Goal: Task Accomplishment & Management: Manage account settings

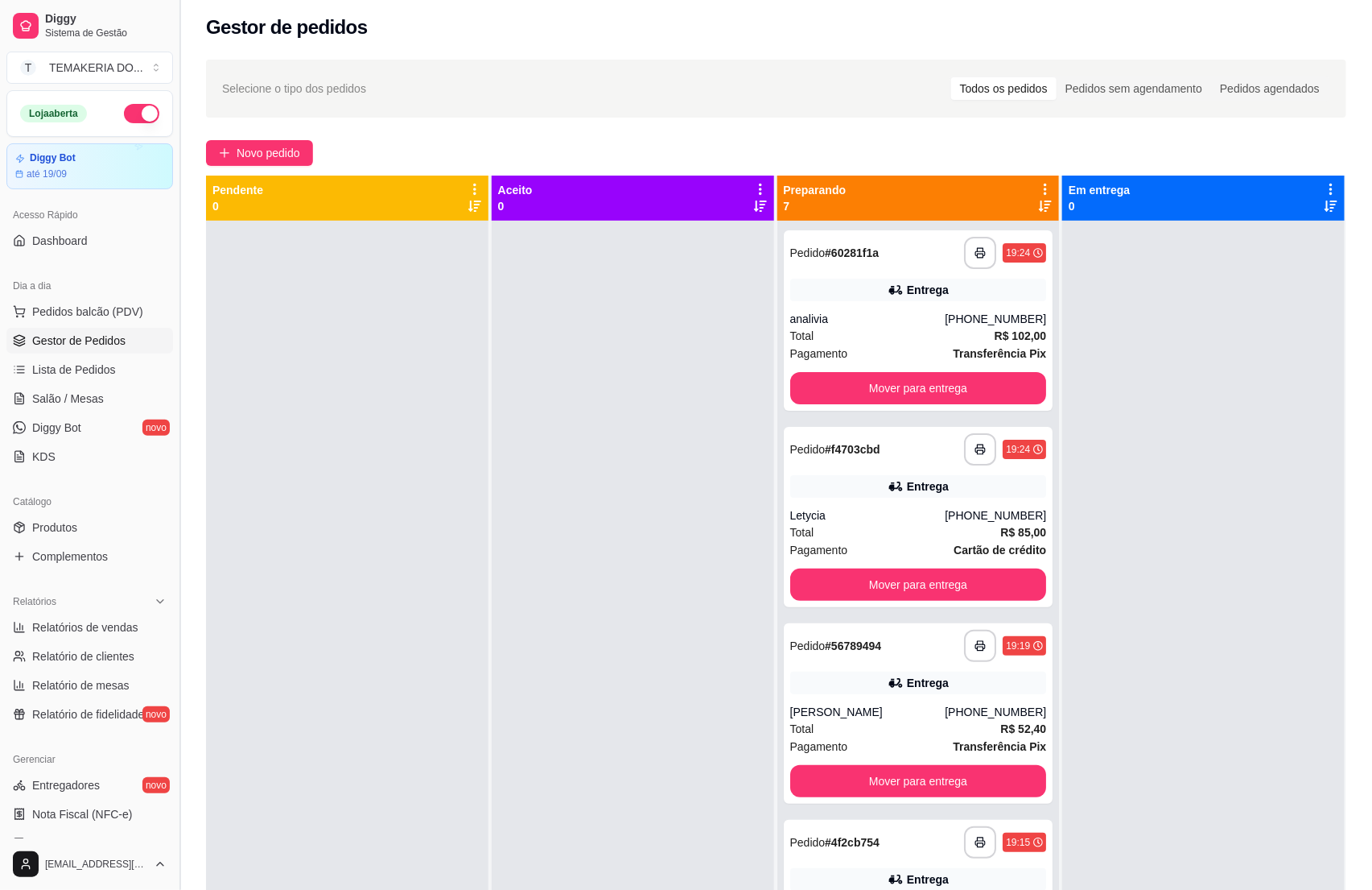
scroll to position [269, 0]
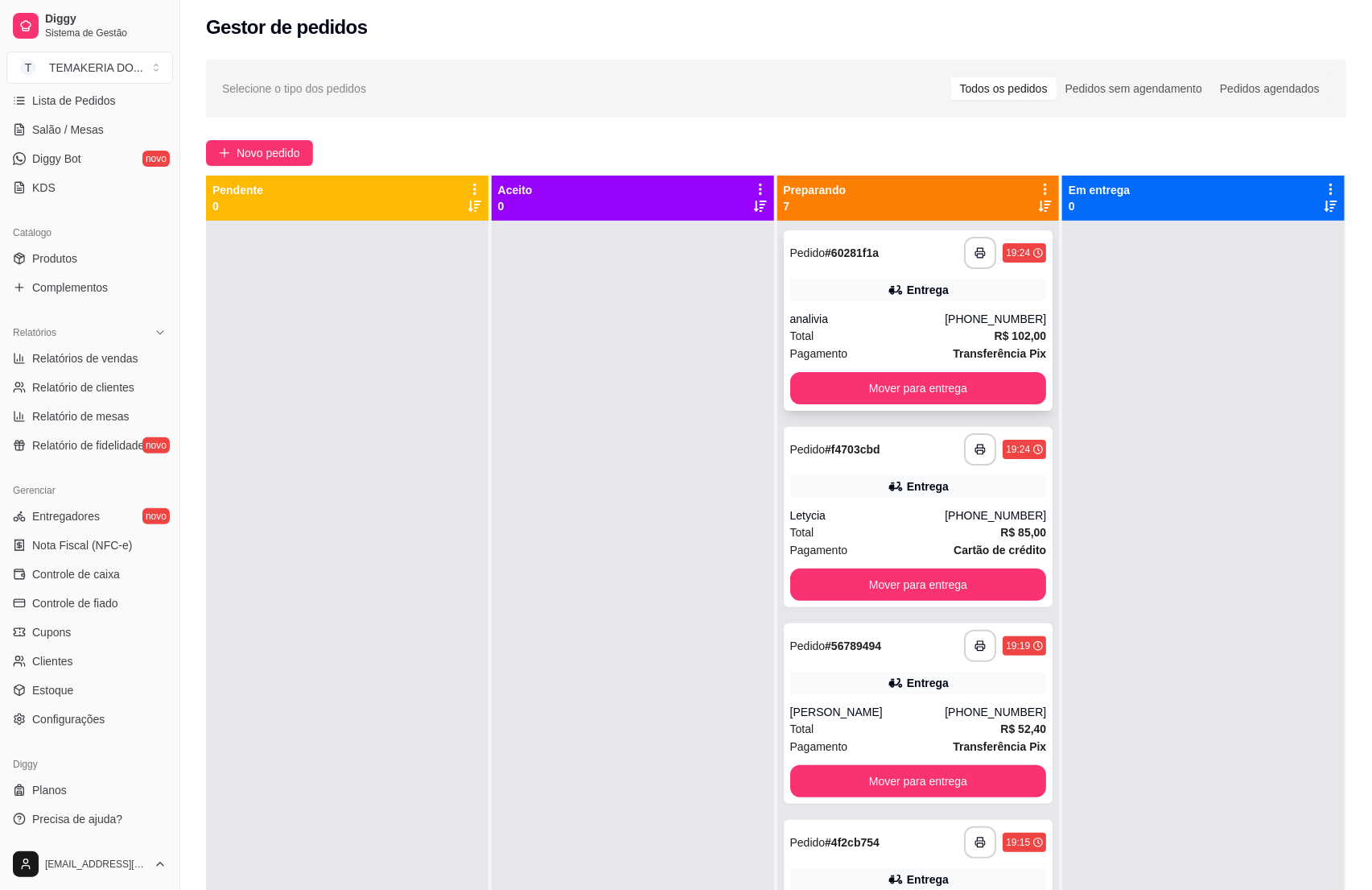
click at [915, 406] on div "**********" at bounding box center [918, 320] width 269 height 180
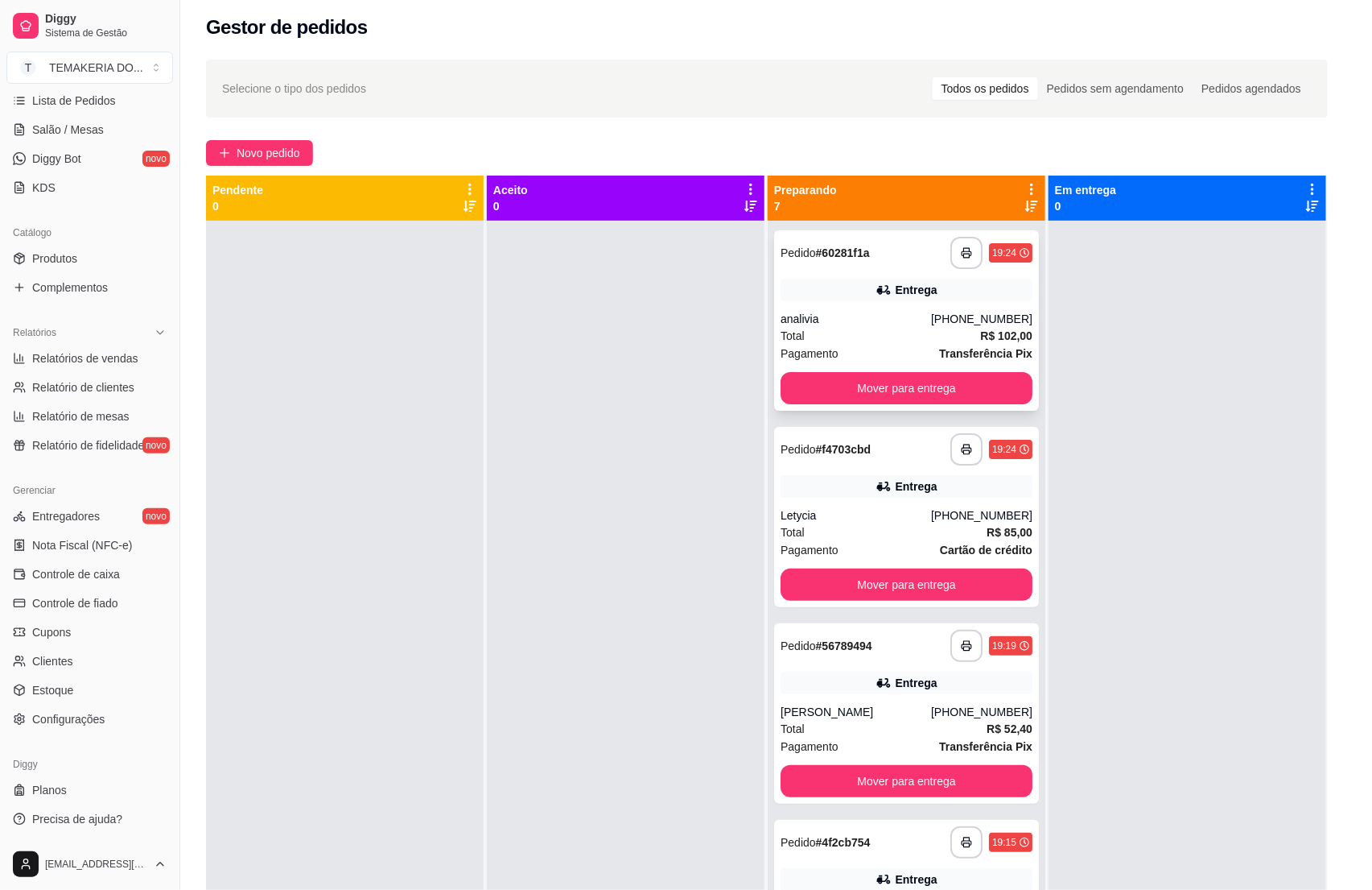
click at [910, 391] on div "feito há 217 minutos Horário do pedido [DATE] 19:24 Status do pedido PREPARANDO…" at bounding box center [686, 444] width 464 height 678
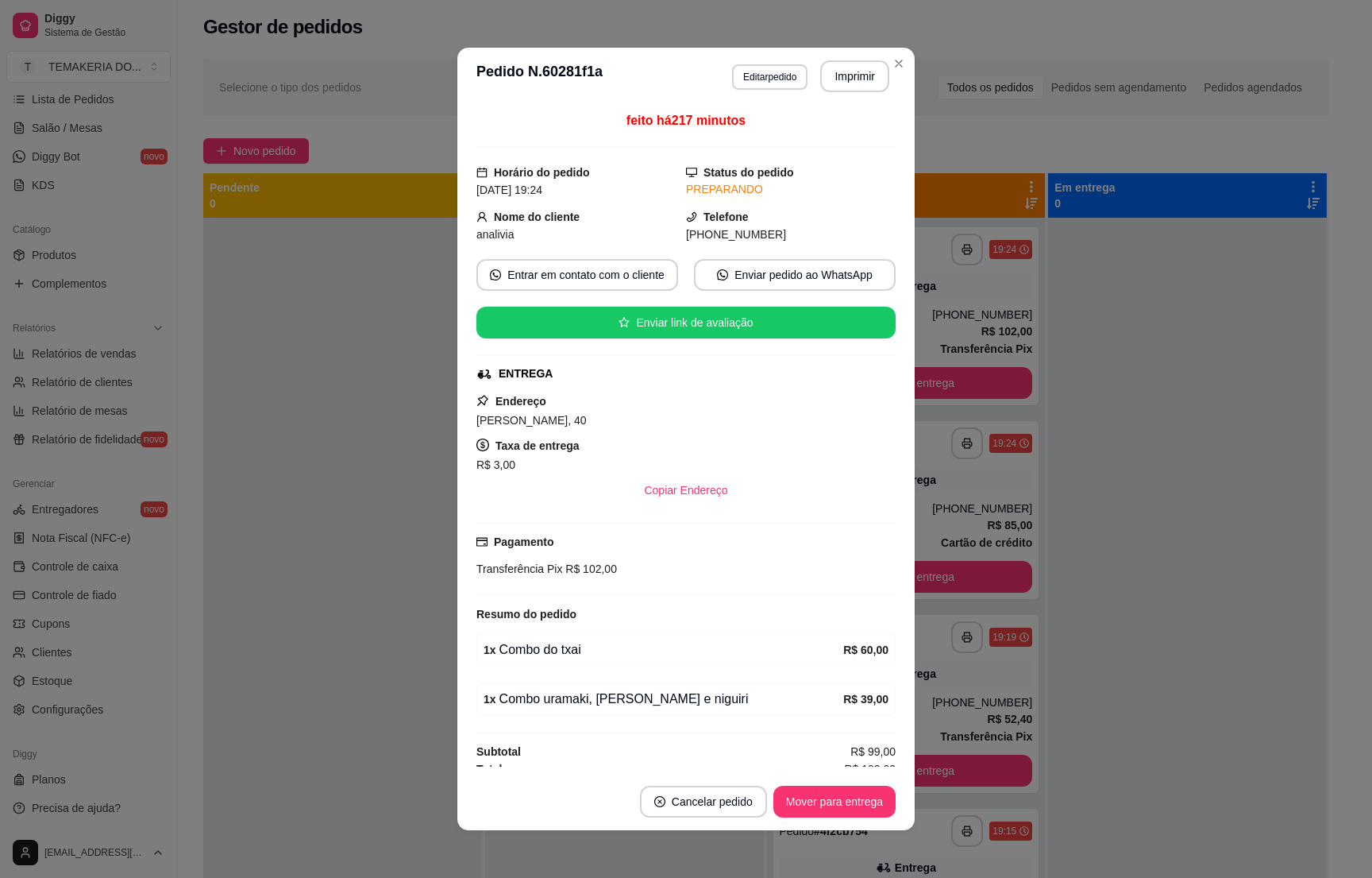
click at [457, 441] on div "feito há 217 minutos Horário do pedido [DATE] 19:24 Status do pedido PREPARANDO…" at bounding box center [686, 438] width 457 height 668
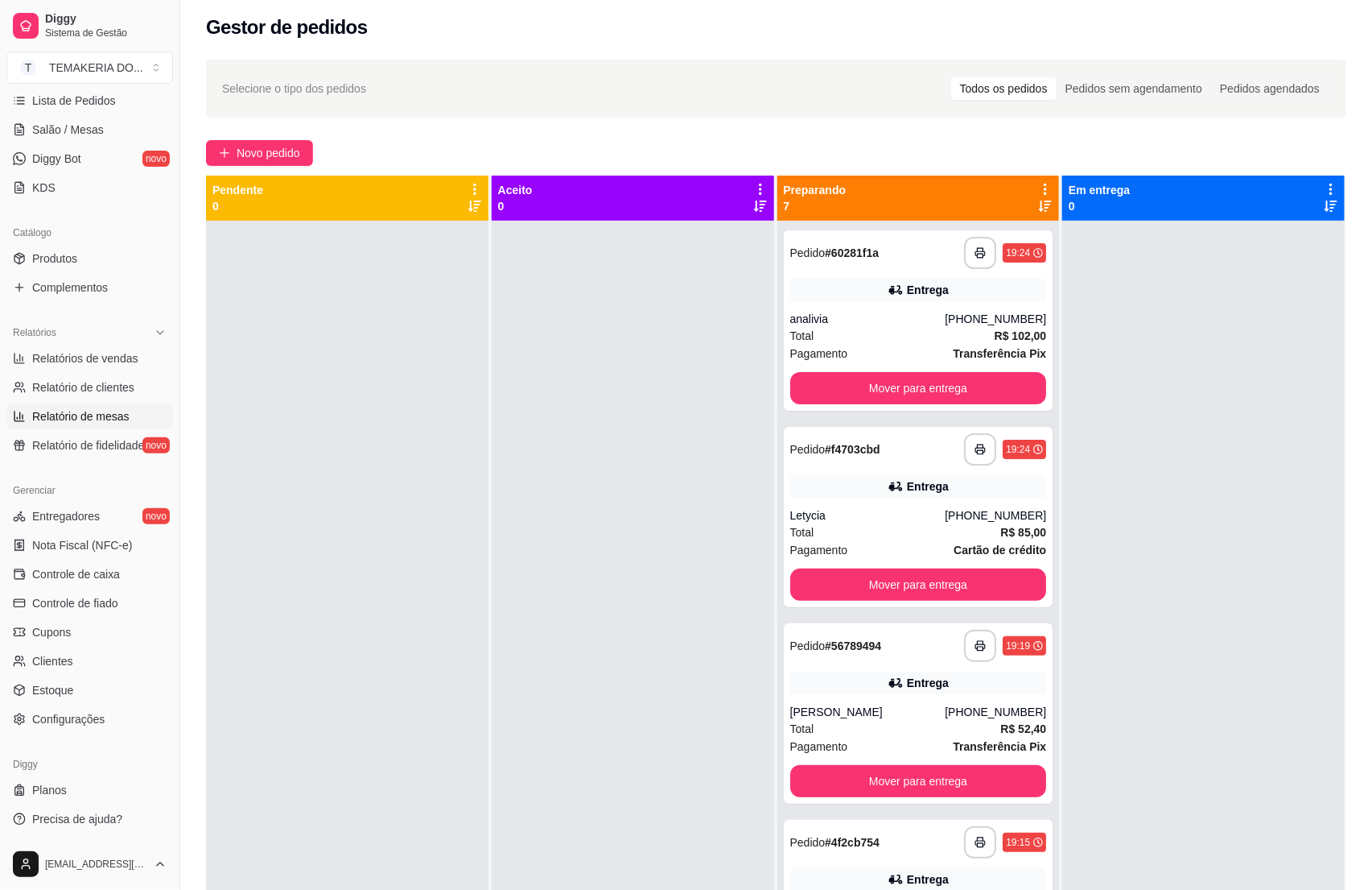
scroll to position [0, 0]
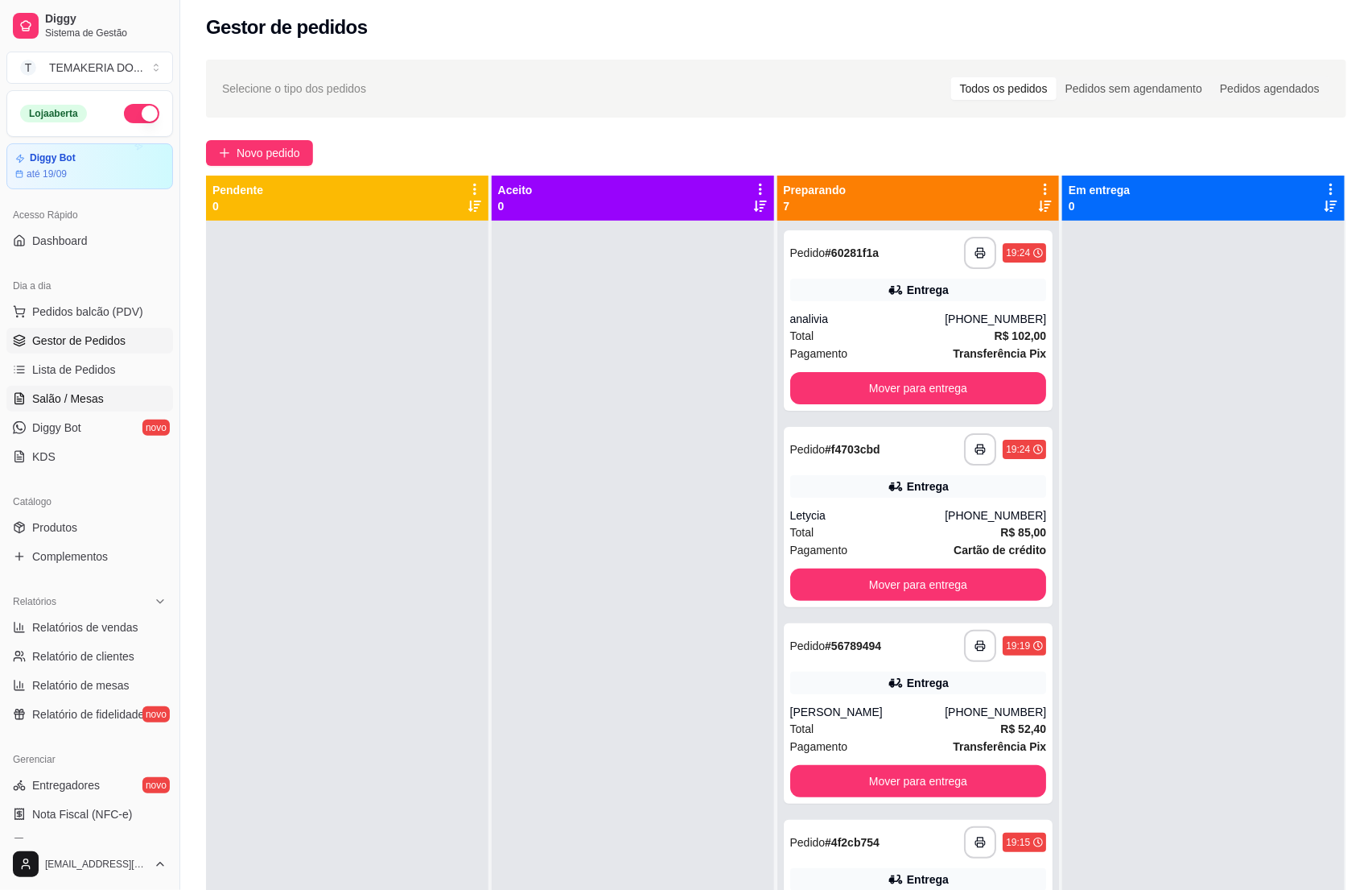
click at [68, 403] on span "Salão / Mesas" at bounding box center [68, 398] width 72 height 16
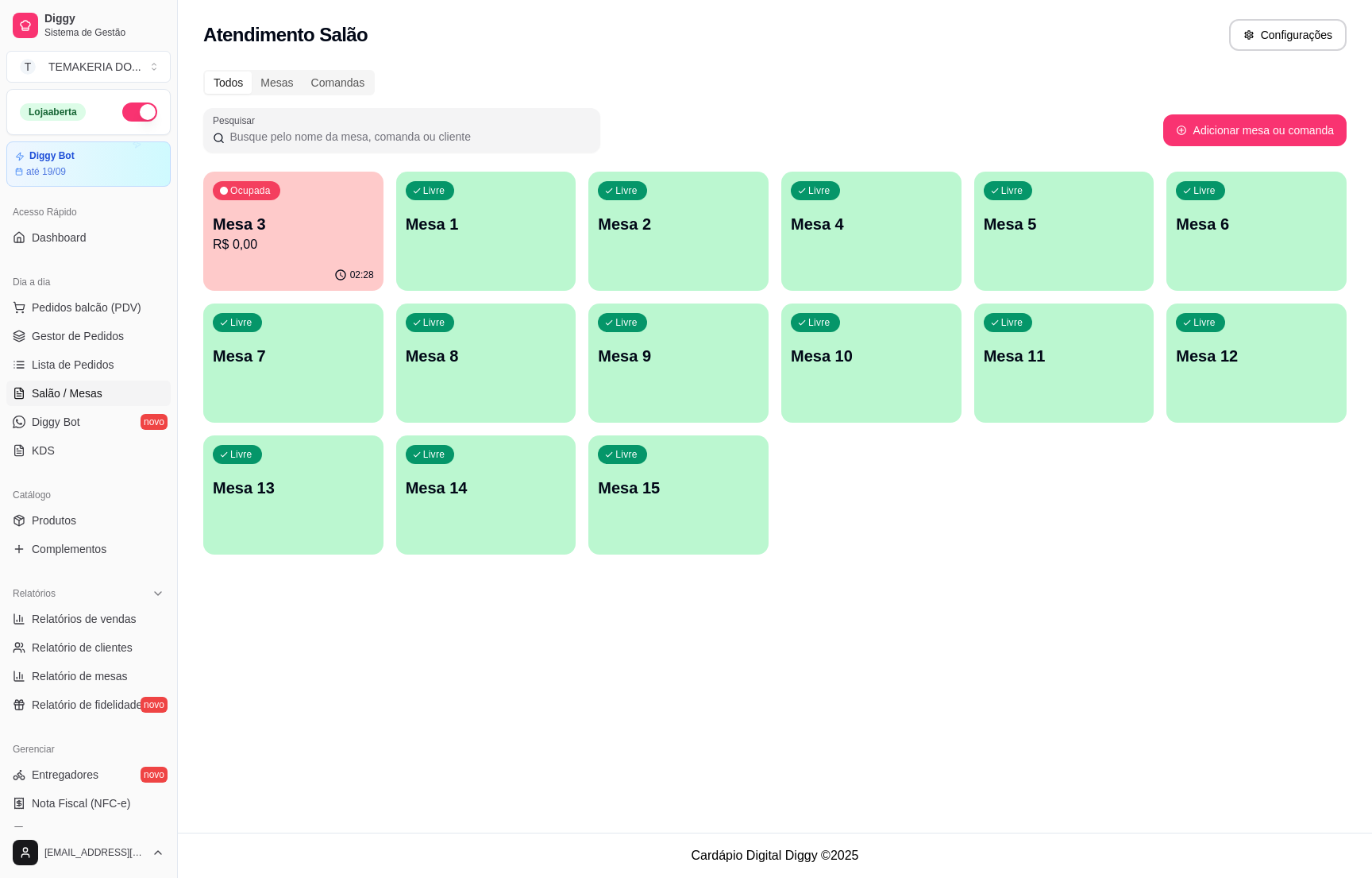
click at [313, 267] on div "02:28" at bounding box center [293, 275] width 180 height 31
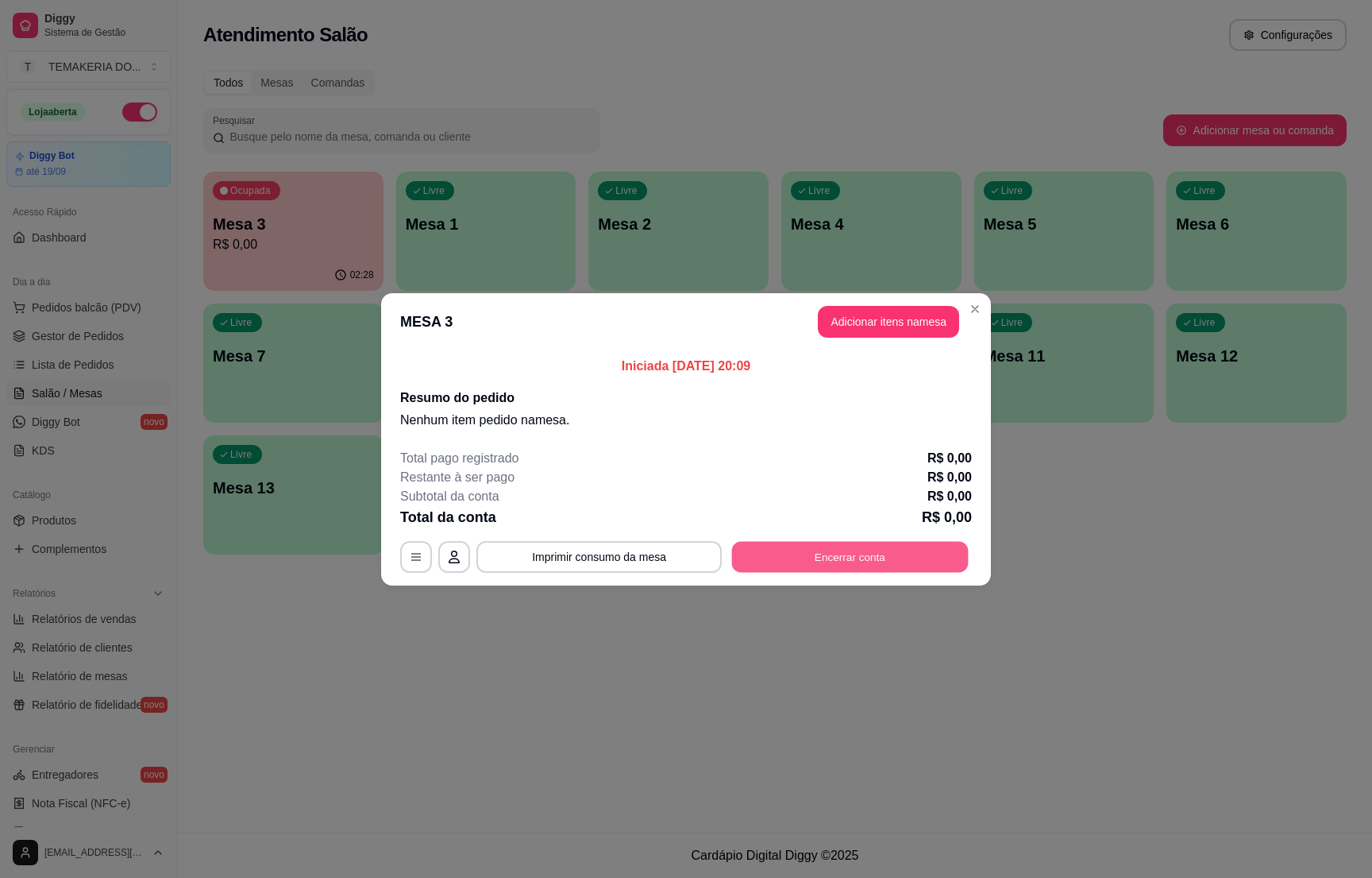
click at [812, 551] on button "Encerrar conta" at bounding box center [850, 557] width 237 height 31
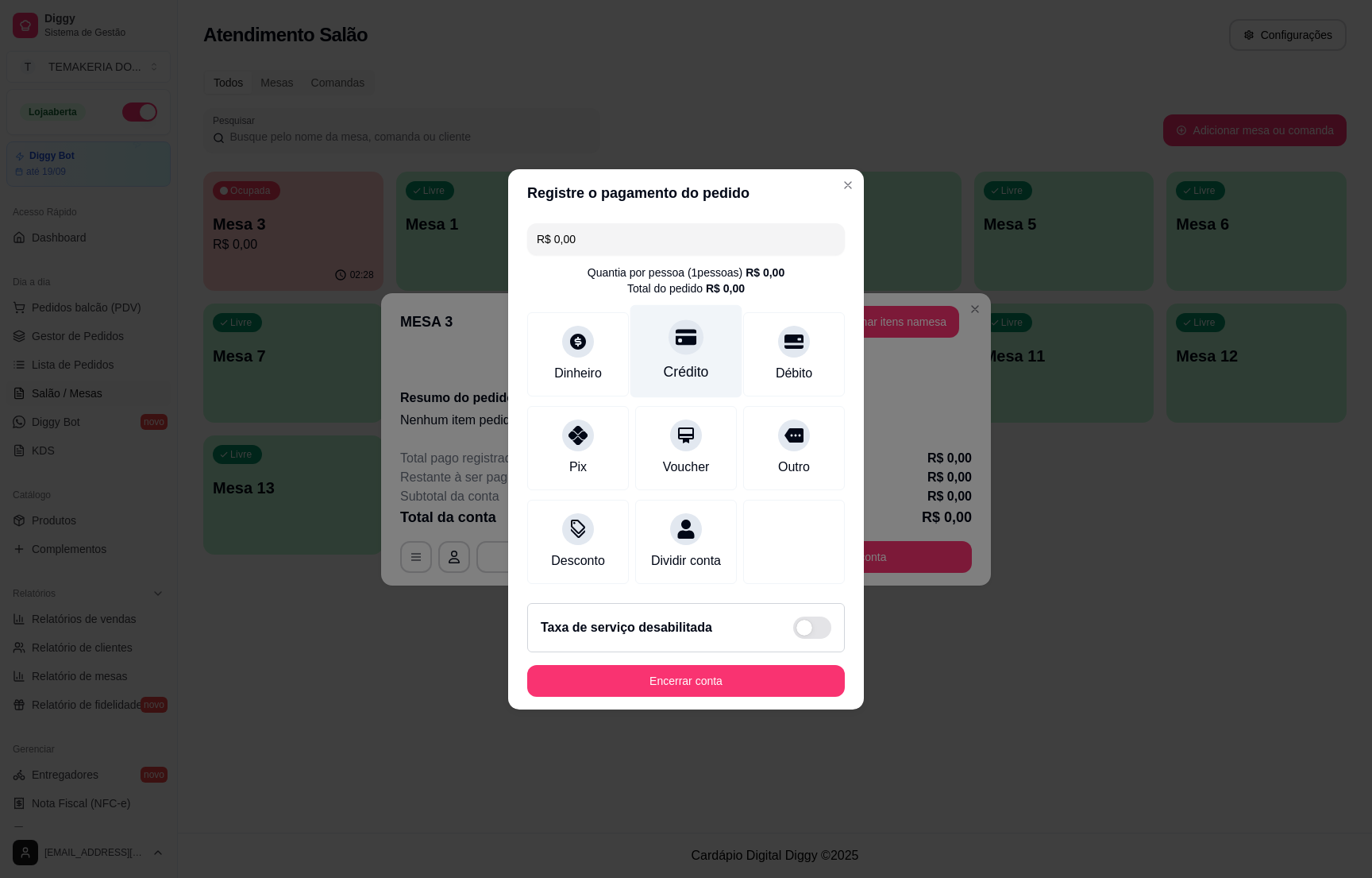
click at [687, 350] on div "Crédito" at bounding box center [686, 350] width 112 height 93
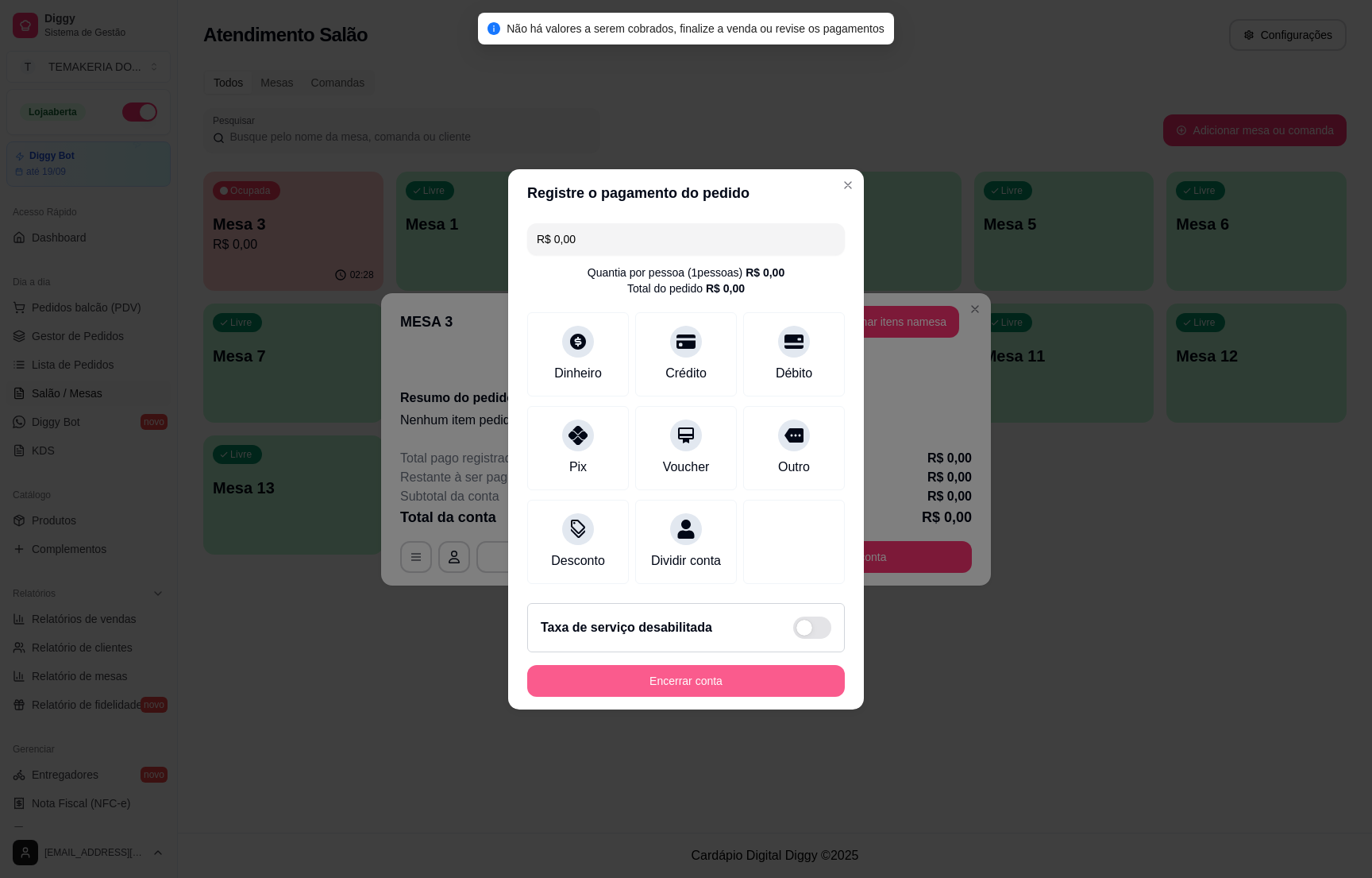
click at [706, 697] on button "Encerrar conta" at bounding box center [686, 680] width 317 height 31
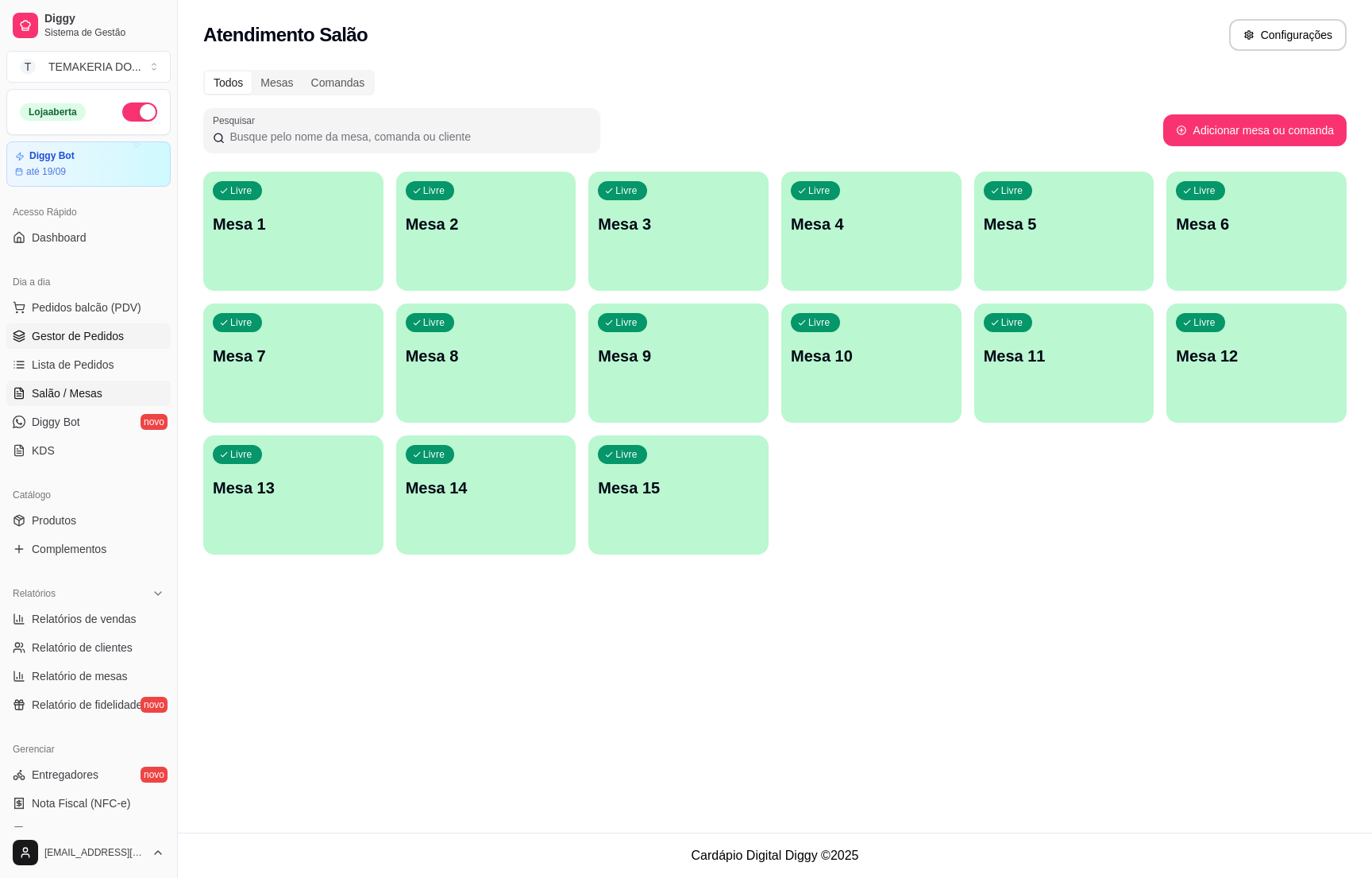
click at [72, 334] on span "Gestor de Pedidos" at bounding box center [77, 336] width 92 height 16
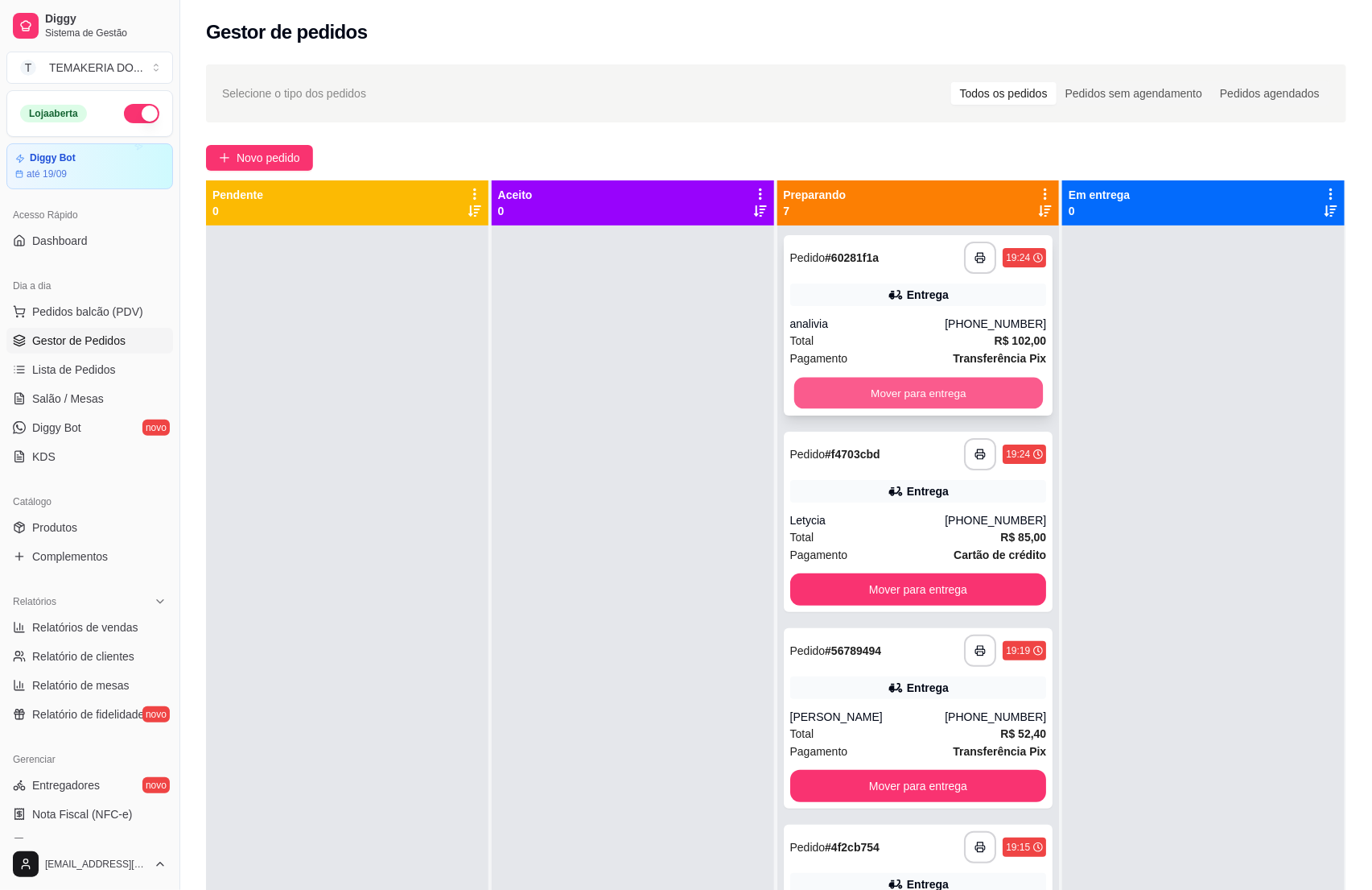
click at [819, 402] on button "Mover para entrega" at bounding box center [917, 393] width 249 height 31
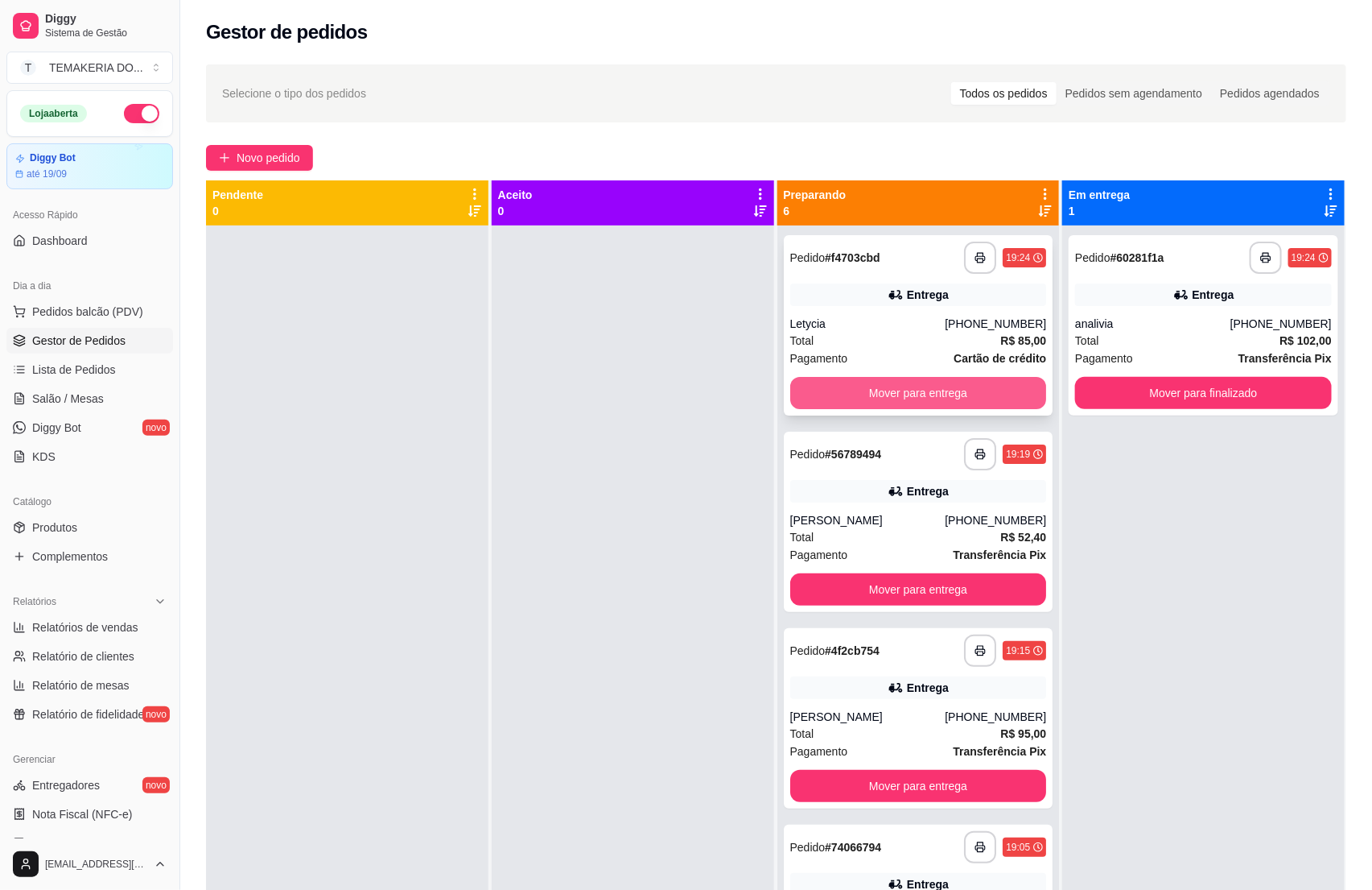
click at [884, 391] on button "Mover para entrega" at bounding box center [918, 393] width 257 height 32
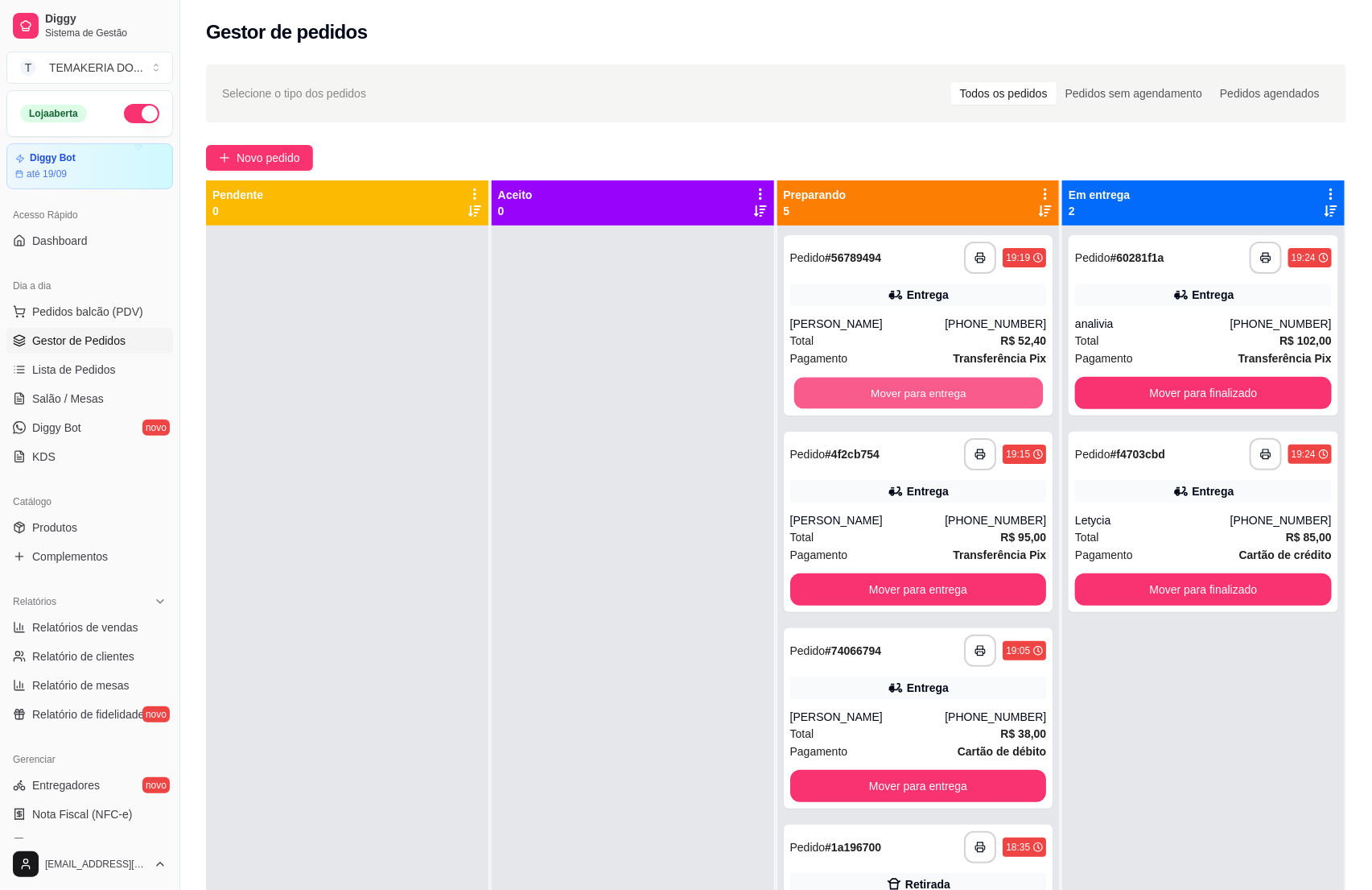
click at [930, 386] on button "Mover para entrega" at bounding box center [917, 393] width 249 height 31
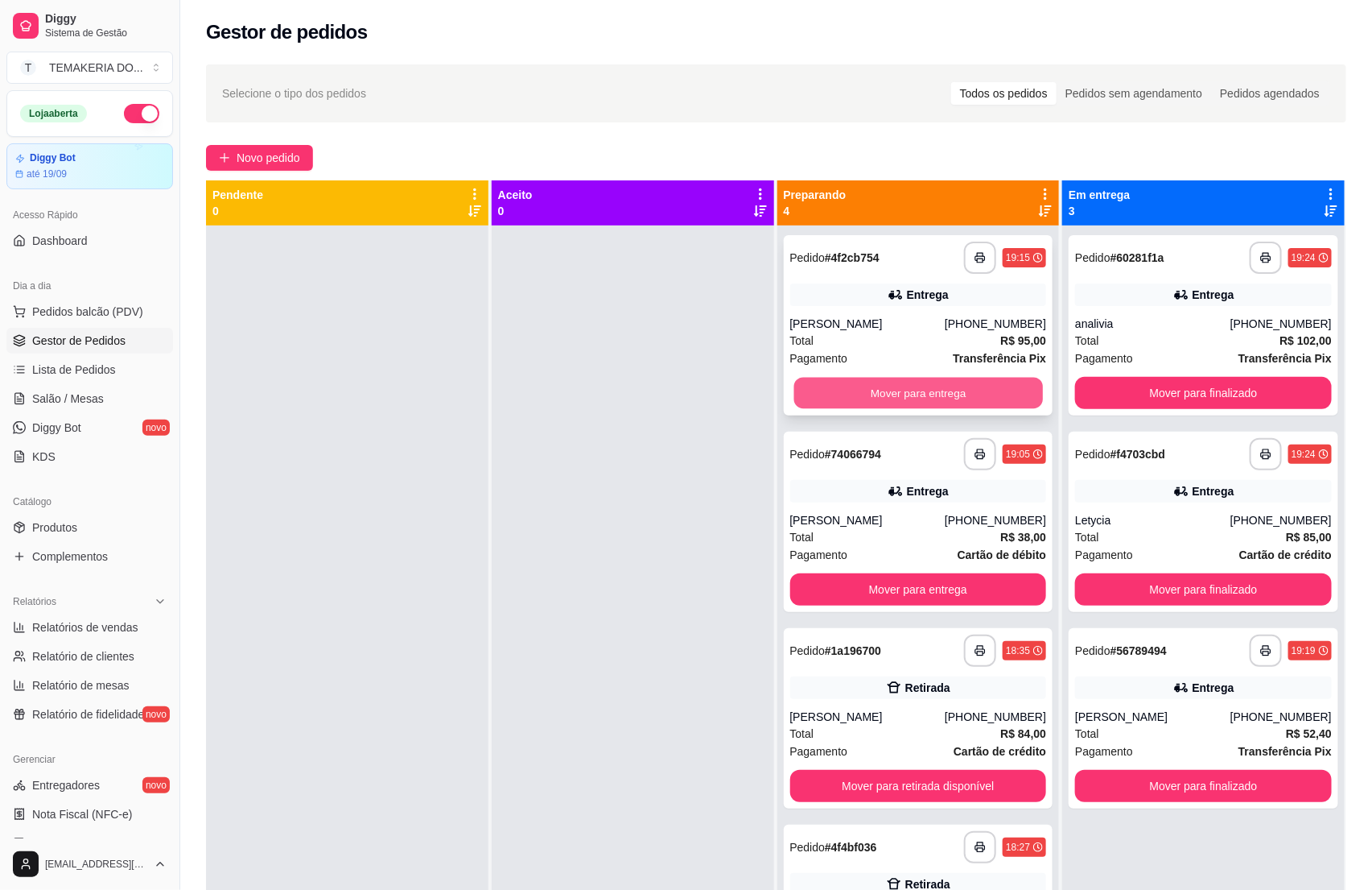
click at [957, 384] on button "Mover para entrega" at bounding box center [917, 393] width 249 height 31
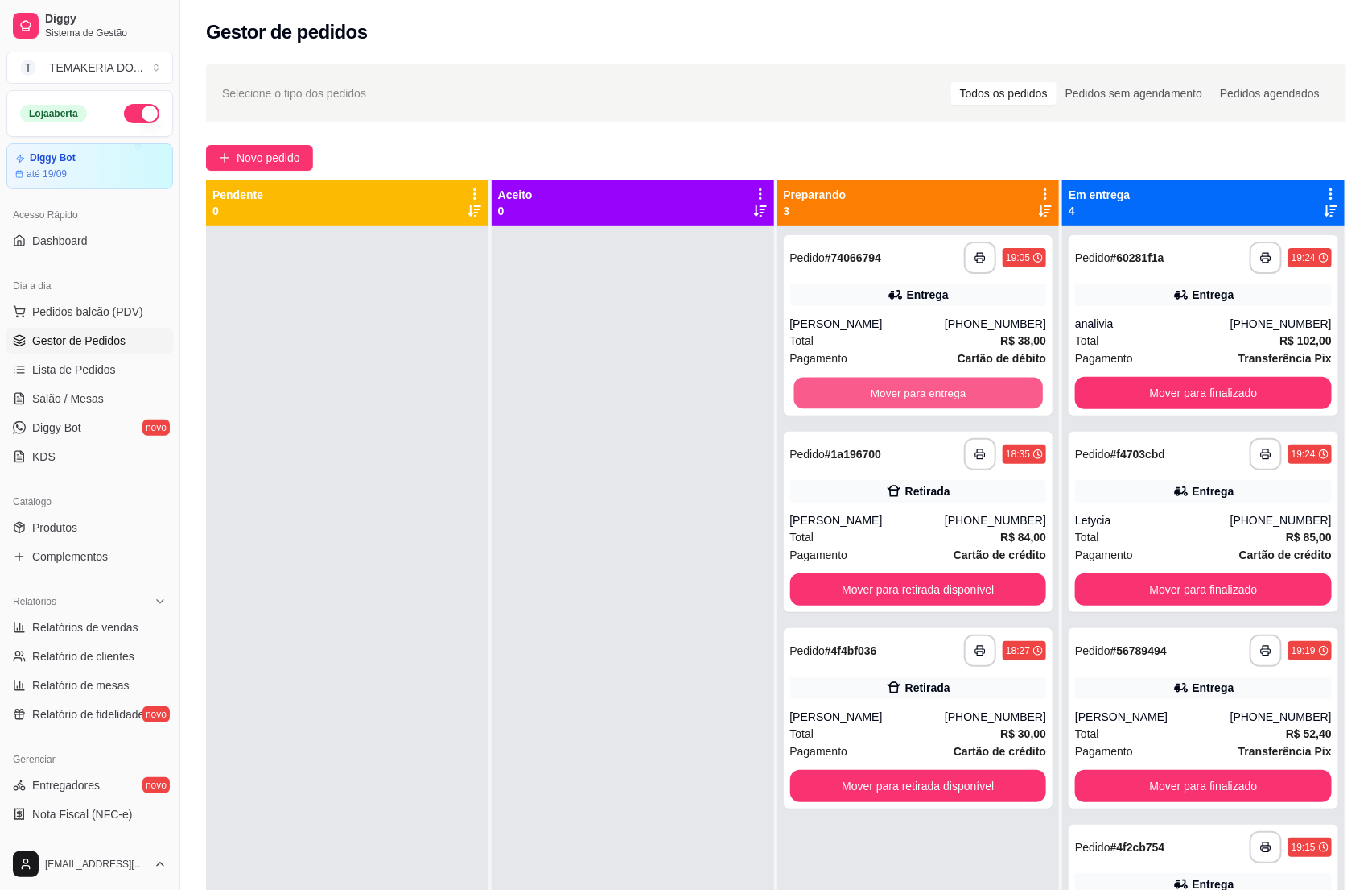
click at [957, 384] on button "Mover para entrega" at bounding box center [917, 393] width 249 height 31
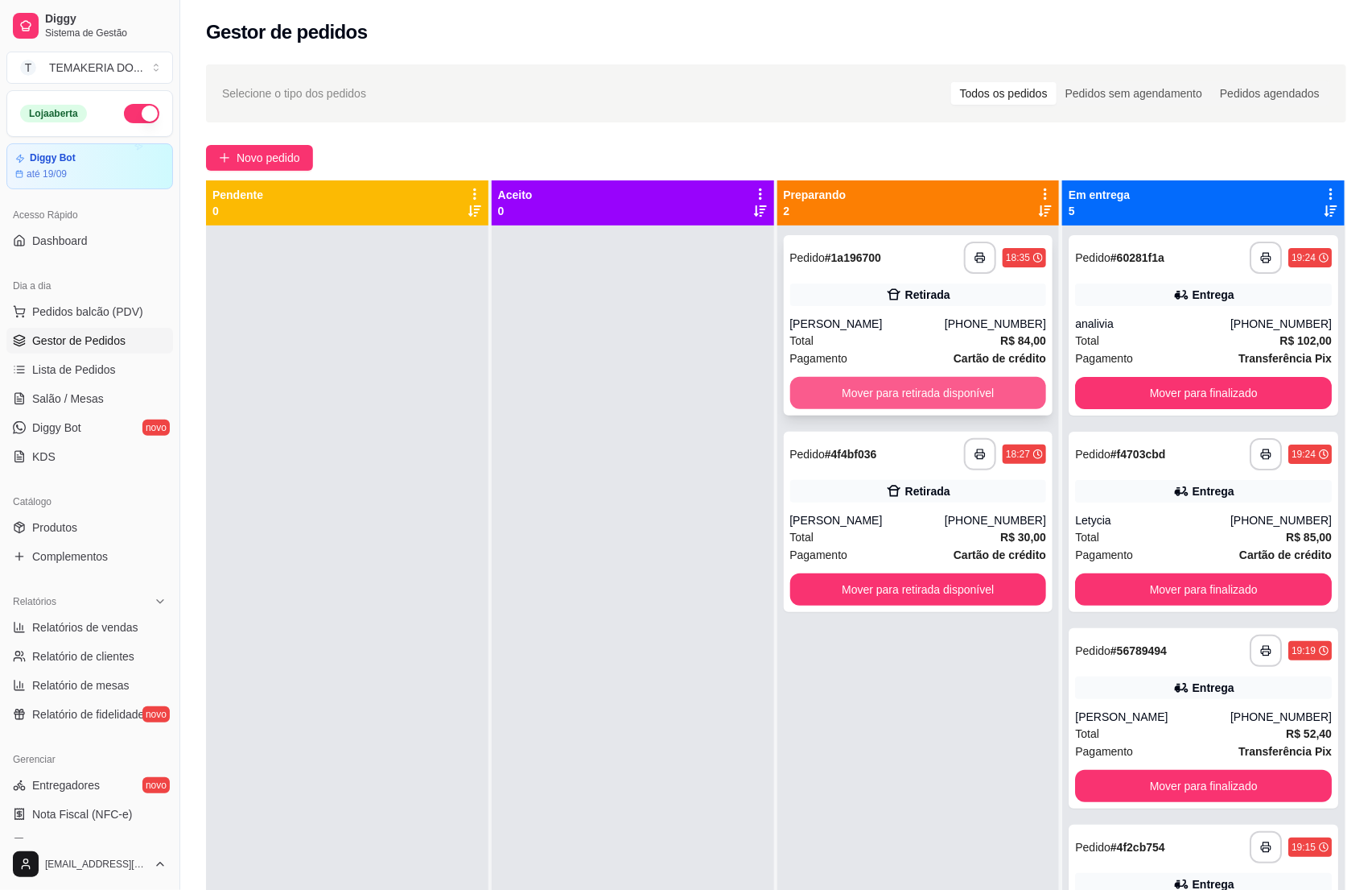
click at [944, 389] on button "Mover para retirada disponível" at bounding box center [918, 393] width 257 height 32
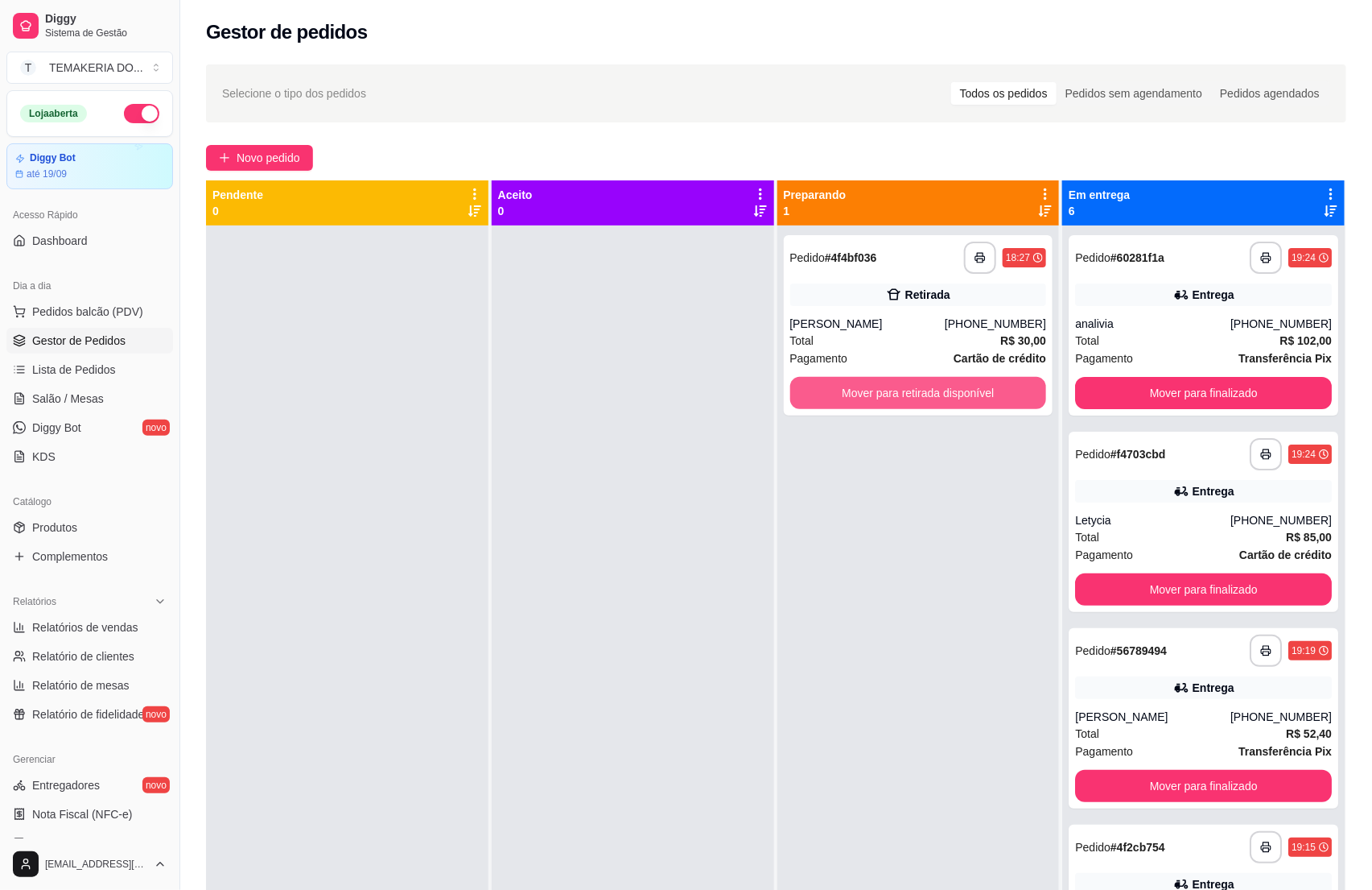
click at [944, 389] on button "Mover para retirada disponível" at bounding box center [918, 393] width 257 height 32
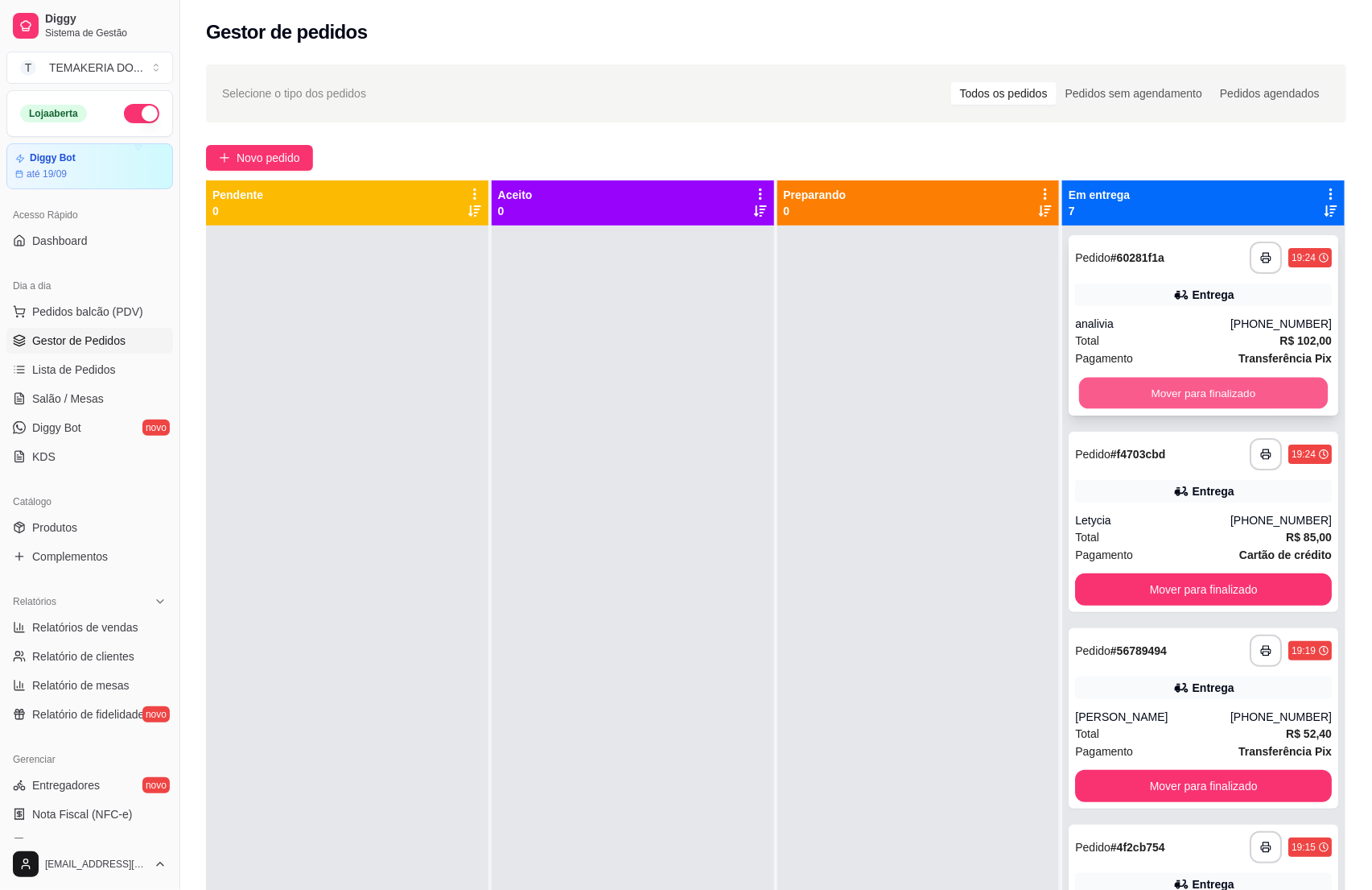
click at [1106, 385] on button "Mover para finalizado" at bounding box center [1203, 393] width 249 height 31
click at [1138, 397] on button "Mover para finalizado" at bounding box center [1203, 393] width 257 height 32
click at [1166, 397] on button "Mover para finalizado" at bounding box center [1203, 393] width 249 height 31
click at [1166, 397] on button "Mover para finalizado" at bounding box center [1203, 393] width 257 height 32
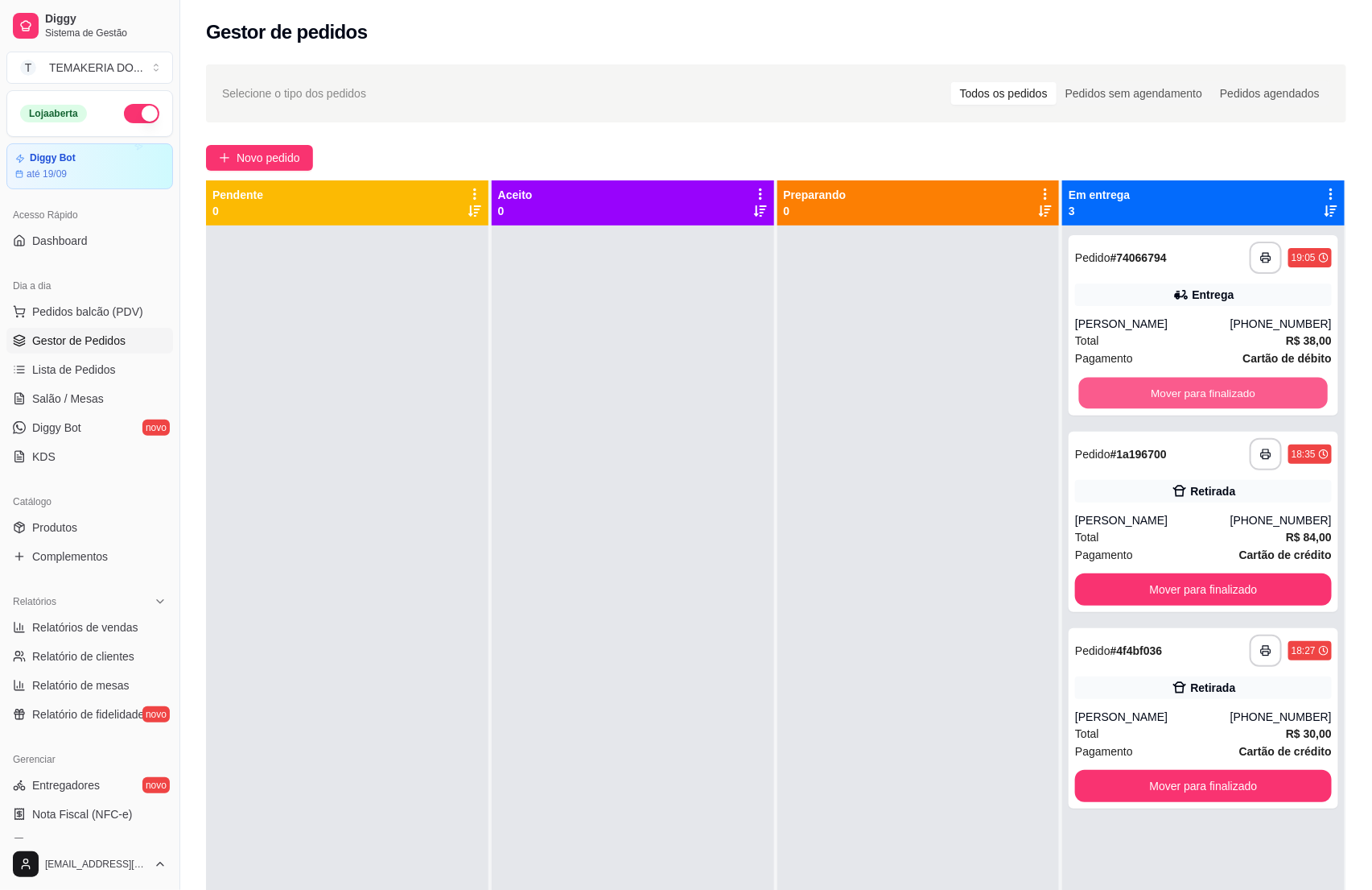
click at [1167, 397] on button "Mover para finalizado" at bounding box center [1203, 393] width 249 height 31
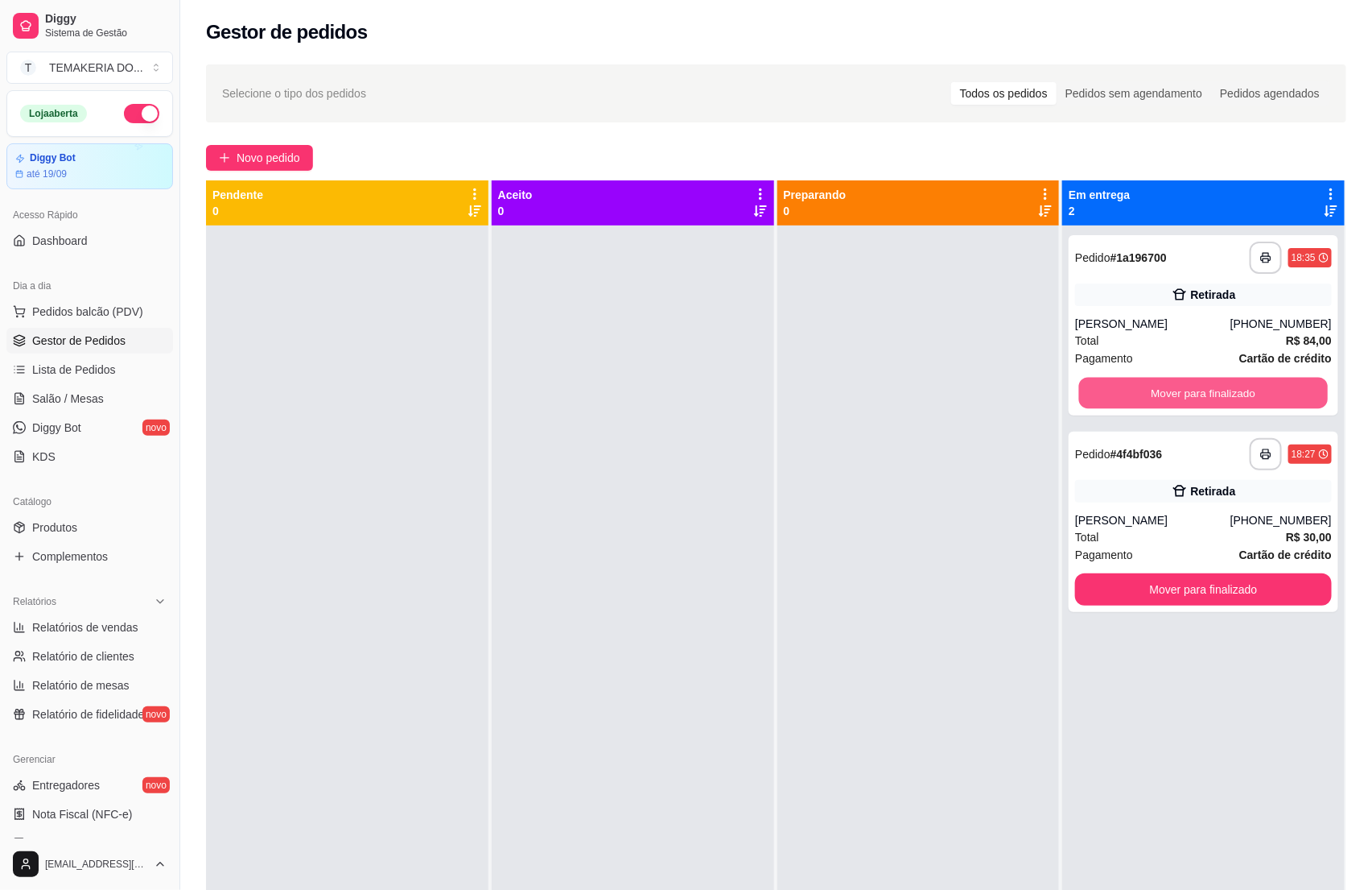
click at [1167, 397] on button "Mover para finalizado" at bounding box center [1203, 393] width 249 height 31
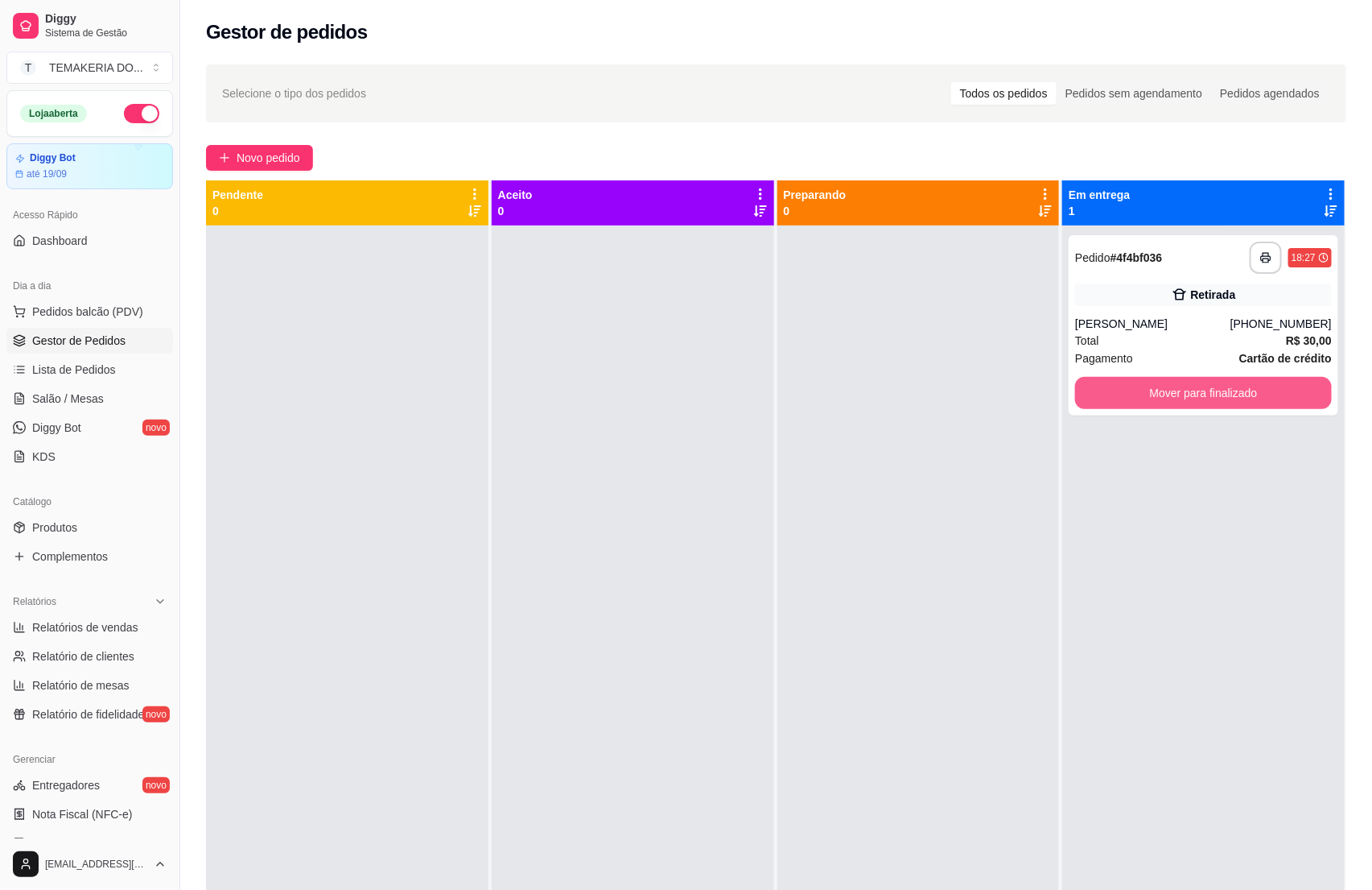
click at [1167, 397] on button "Mover para finalizado" at bounding box center [1203, 393] width 257 height 32
